Goal: Use online tool/utility: Utilize a website feature to perform a specific function

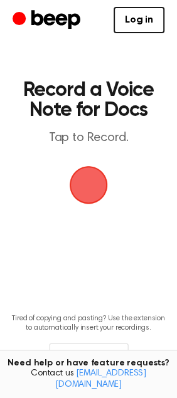
click at [96, 182] on span "button" at bounding box center [88, 184] width 35 height 35
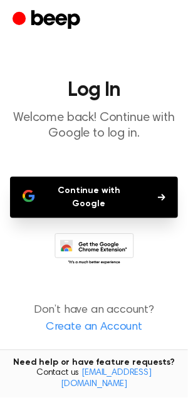
click at [144, 191] on button "Continue with Google" at bounding box center [94, 197] width 168 height 41
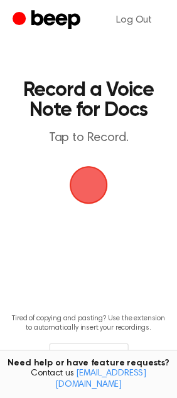
click at [87, 184] on span "button" at bounding box center [88, 184] width 35 height 35
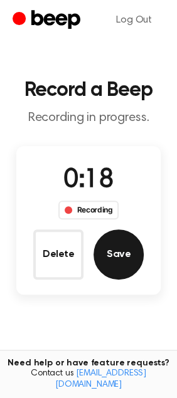
click at [112, 262] on button "Save" at bounding box center [118, 254] width 50 height 50
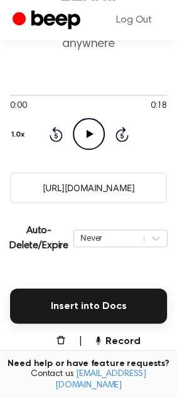
scroll to position [266, 0]
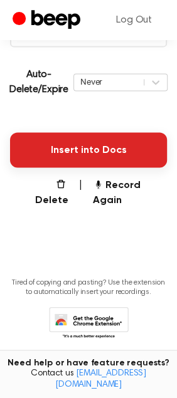
click at [50, 164] on button "Insert into Docs" at bounding box center [88, 149] width 157 height 35
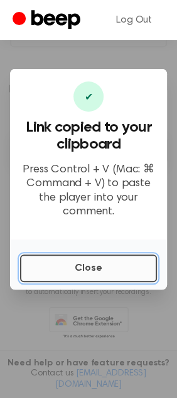
click at [60, 267] on button "Close" at bounding box center [88, 269] width 137 height 28
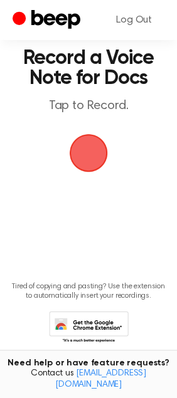
scroll to position [54, 0]
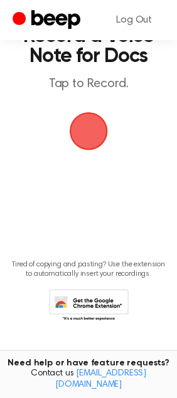
click at [93, 135] on span "button" at bounding box center [88, 130] width 35 height 35
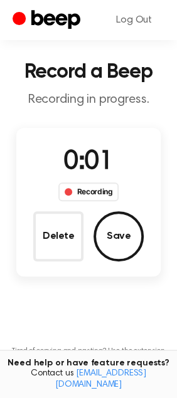
scroll to position [0, 0]
